Goal: Transaction & Acquisition: Purchase product/service

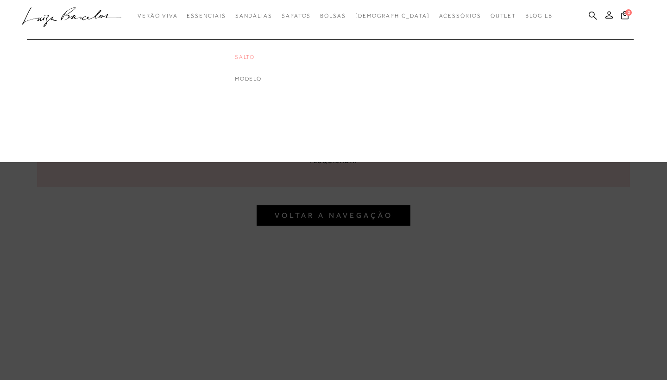
click at [268, 56] on link "Salto" at bounding box center [272, 57] width 74 height 8
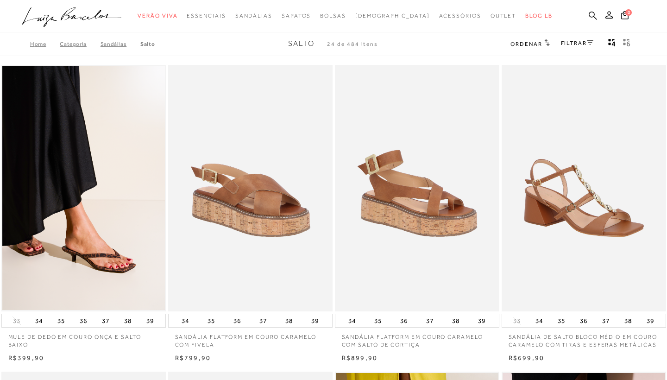
click at [569, 47] on div "FILTRAR" at bounding box center [577, 44] width 32 height 12
click at [580, 43] on link "FILTRAR" at bounding box center [577, 43] width 32 height 6
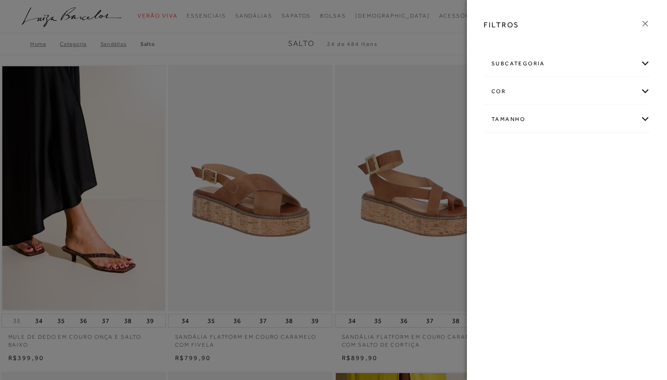
click at [554, 92] on div "cor" at bounding box center [567, 91] width 166 height 25
click at [514, 184] on link "Ver mais..." at bounding box center [508, 185] width 25 height 7
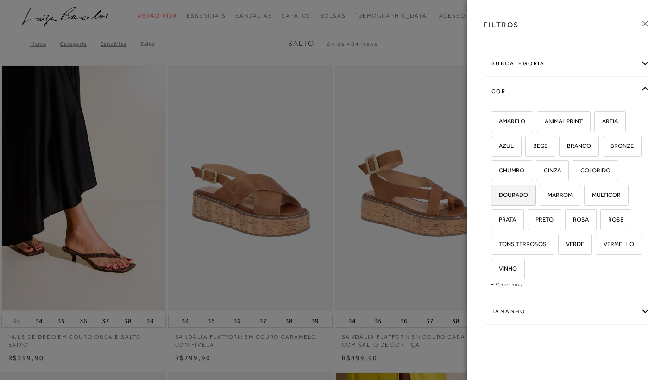
click at [530, 194] on label "DOURADO" at bounding box center [513, 195] width 44 height 20
click at [499, 194] on input "DOURADO" at bounding box center [493, 196] width 9 height 9
checkbox input "true"
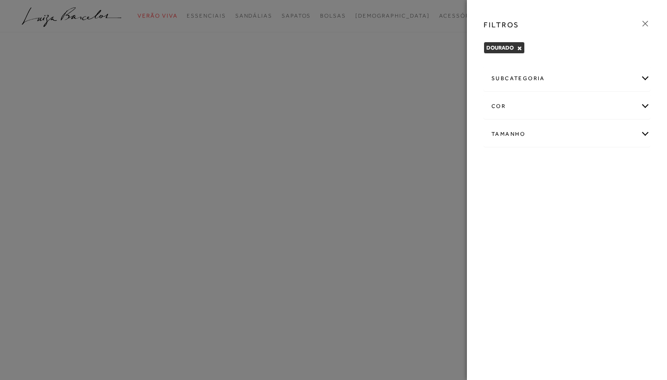
click at [647, 21] on icon at bounding box center [645, 24] width 10 height 10
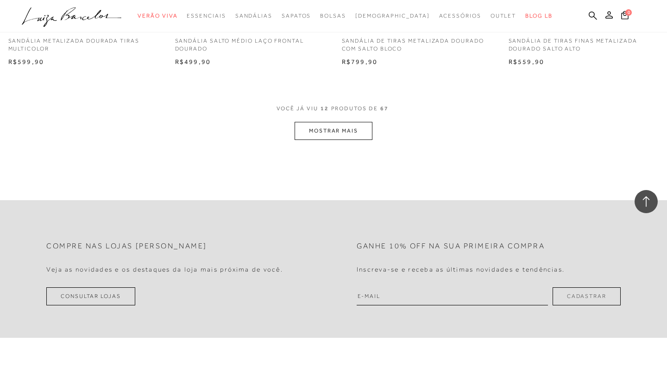
scroll to position [954, 0]
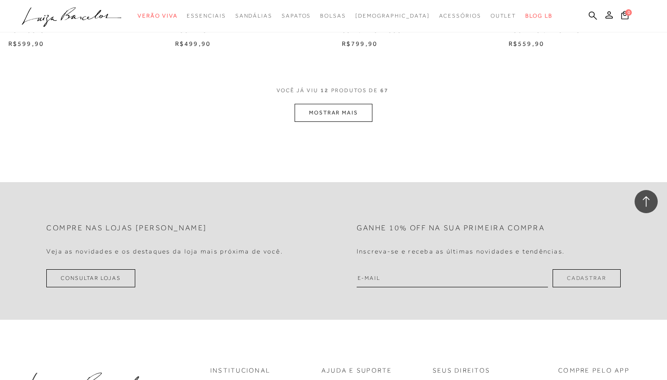
click at [327, 104] on button "MOSTRAR MAIS" at bounding box center [333, 113] width 78 height 18
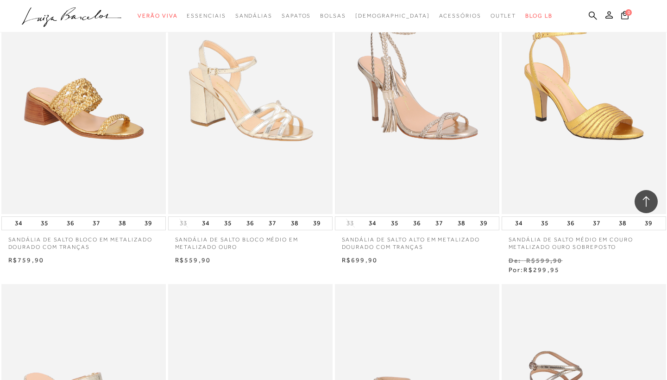
scroll to position [1350, 0]
